Goal: Task Accomplishment & Management: Complete application form

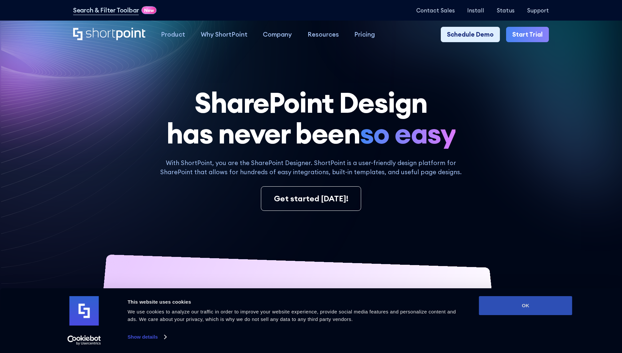
click at [525, 305] on button "OK" at bounding box center [525, 305] width 93 height 19
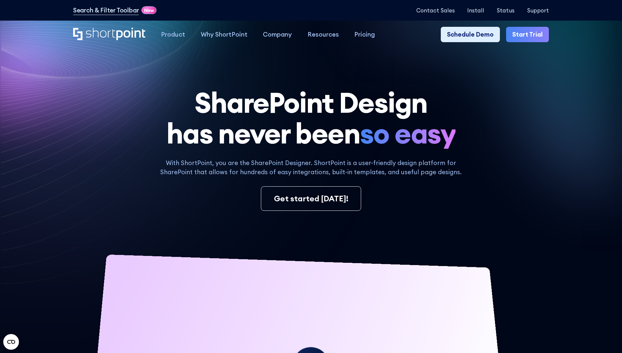
click at [530, 35] on link "Start Trial" at bounding box center [527, 35] width 43 height 16
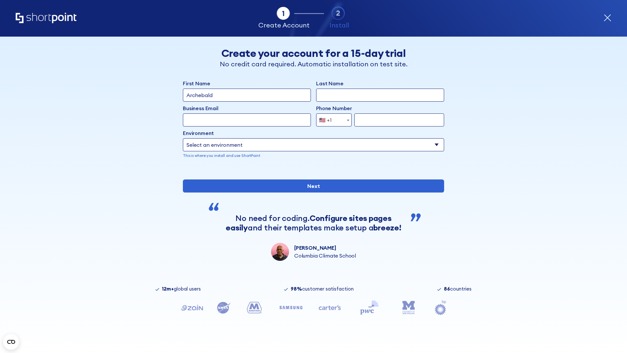
type input "Archebald"
type input "Berkuskv"
type input "2125556789"
select select "Microsoft 365"
type input "2125556789"
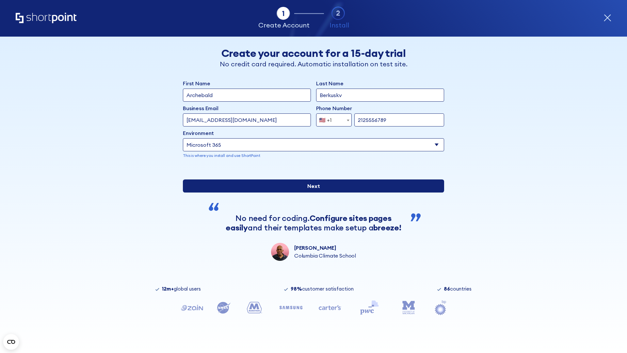
scroll to position [2, 0]
click at [311, 192] on input "Next" at bounding box center [313, 185] width 261 height 13
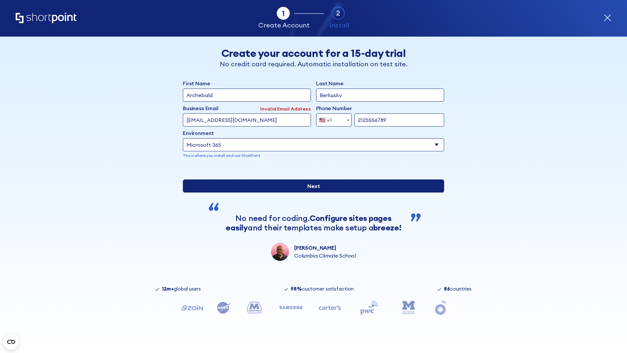
click at [311, 192] on input "Next" at bounding box center [313, 185] width 261 height 13
type input "[EMAIL_ADDRESS][DOMAIN_NAME]"
click at [311, 192] on input "Next" at bounding box center [313, 185] width 261 height 13
